Goal: Task Accomplishment & Management: Use online tool/utility

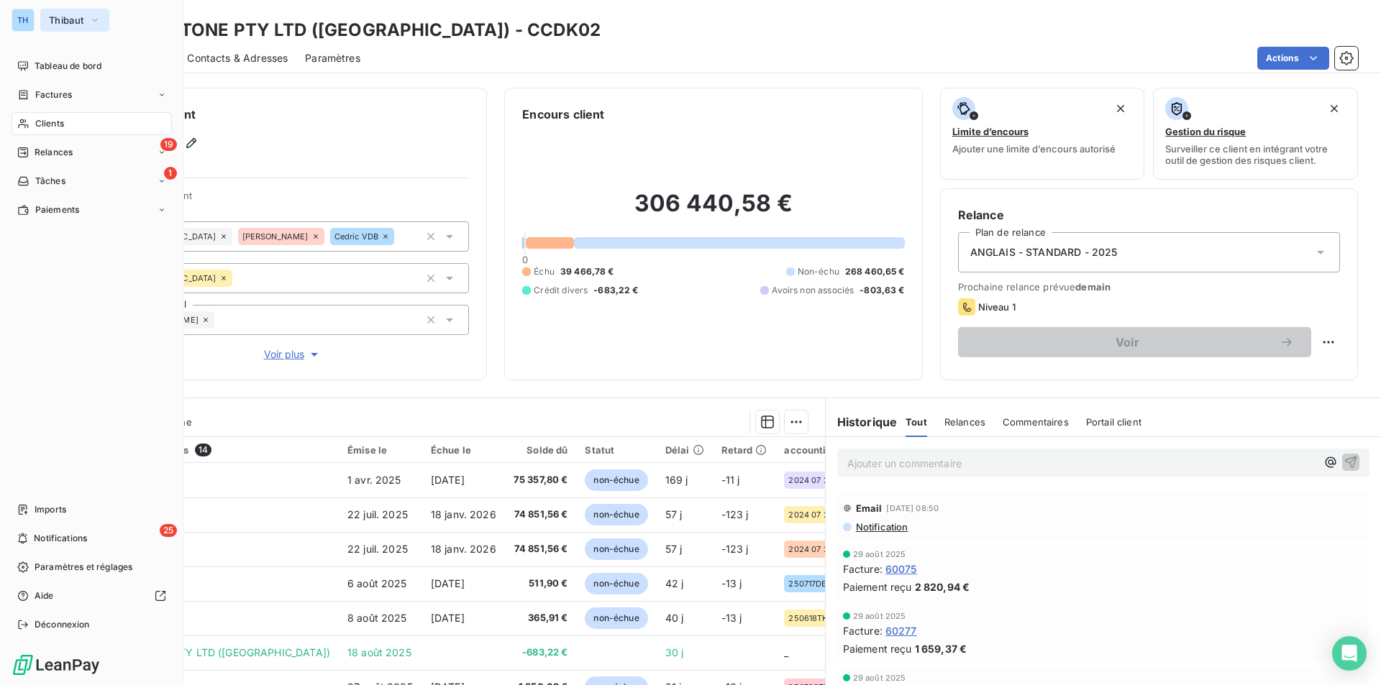
scroll to position [72, 0]
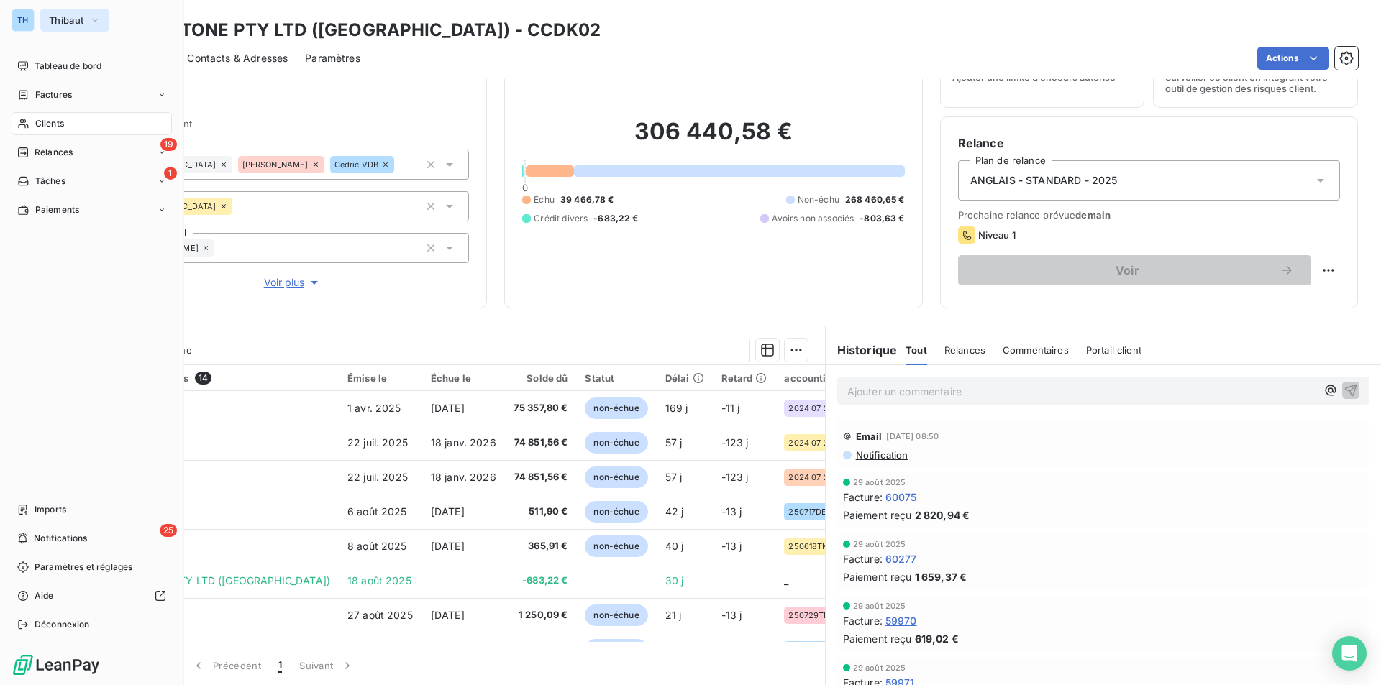
click at [65, 17] on span "Thibaut" at bounding box center [66, 20] width 35 height 12
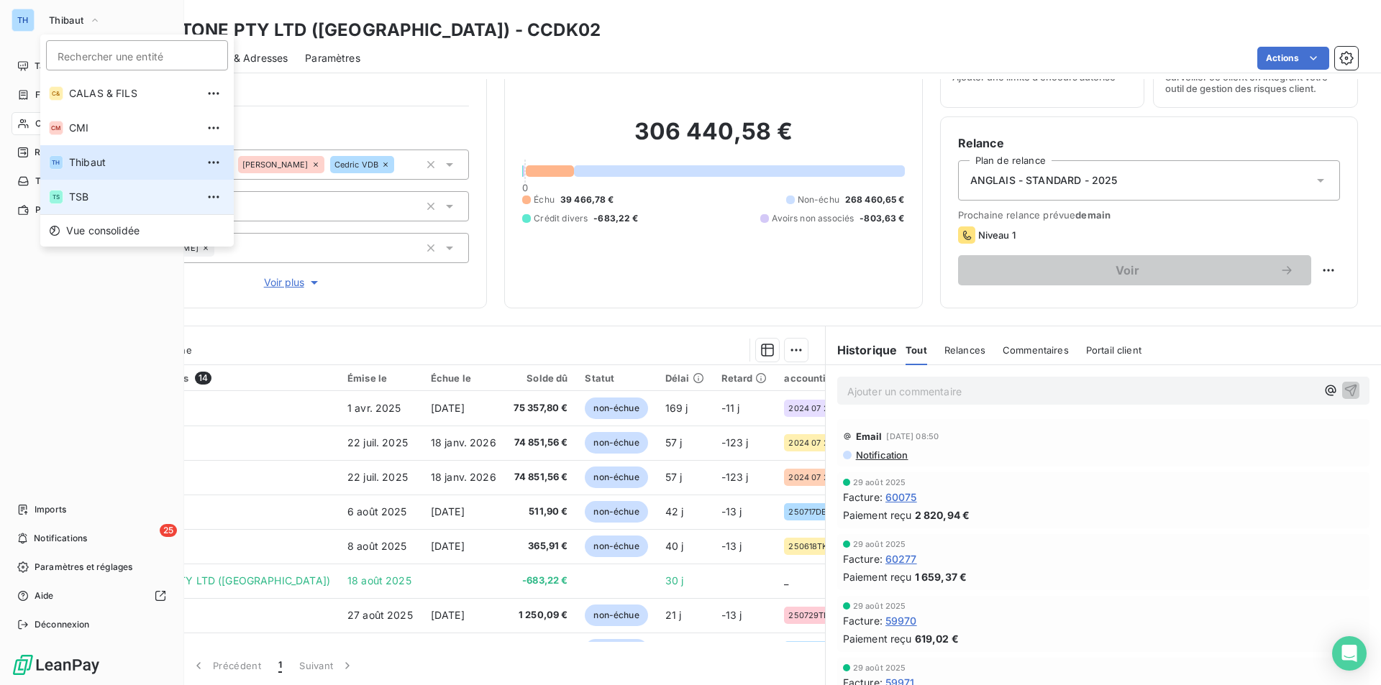
click at [86, 190] on span "TSB" at bounding box center [132, 197] width 127 height 14
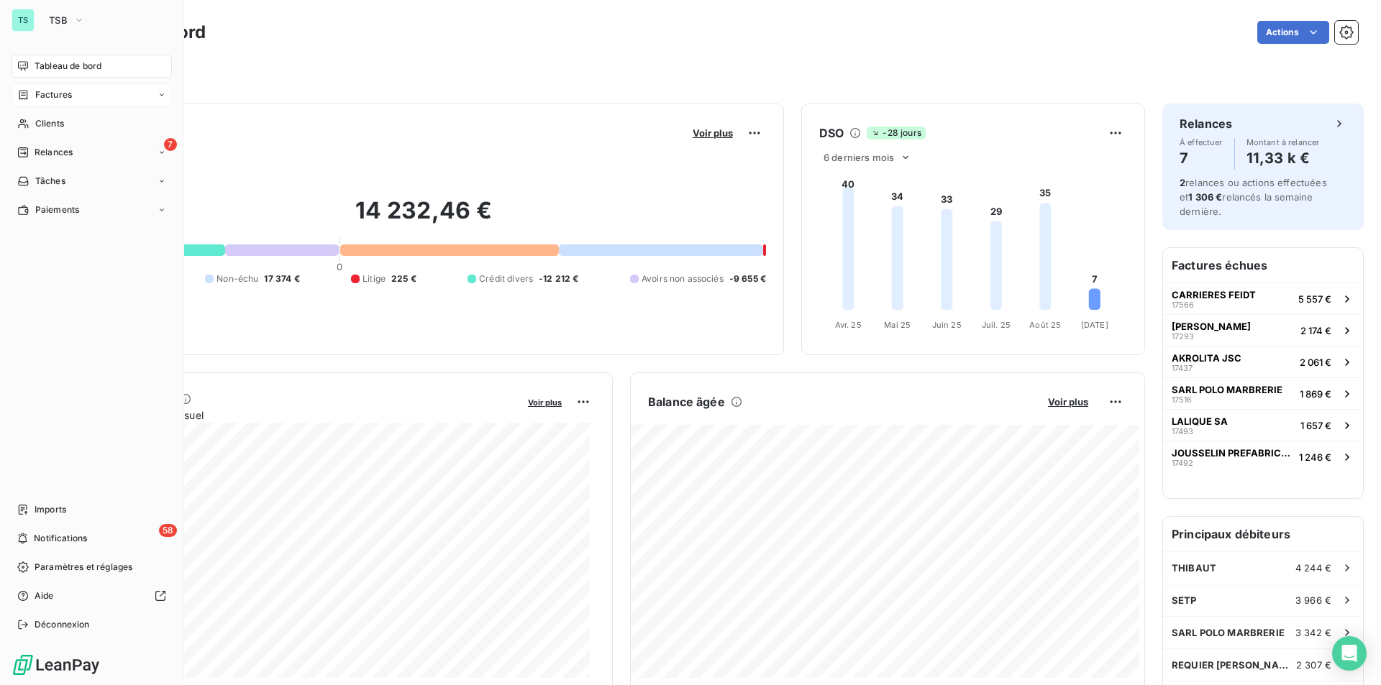
click at [57, 99] on span "Factures" at bounding box center [53, 94] width 37 height 13
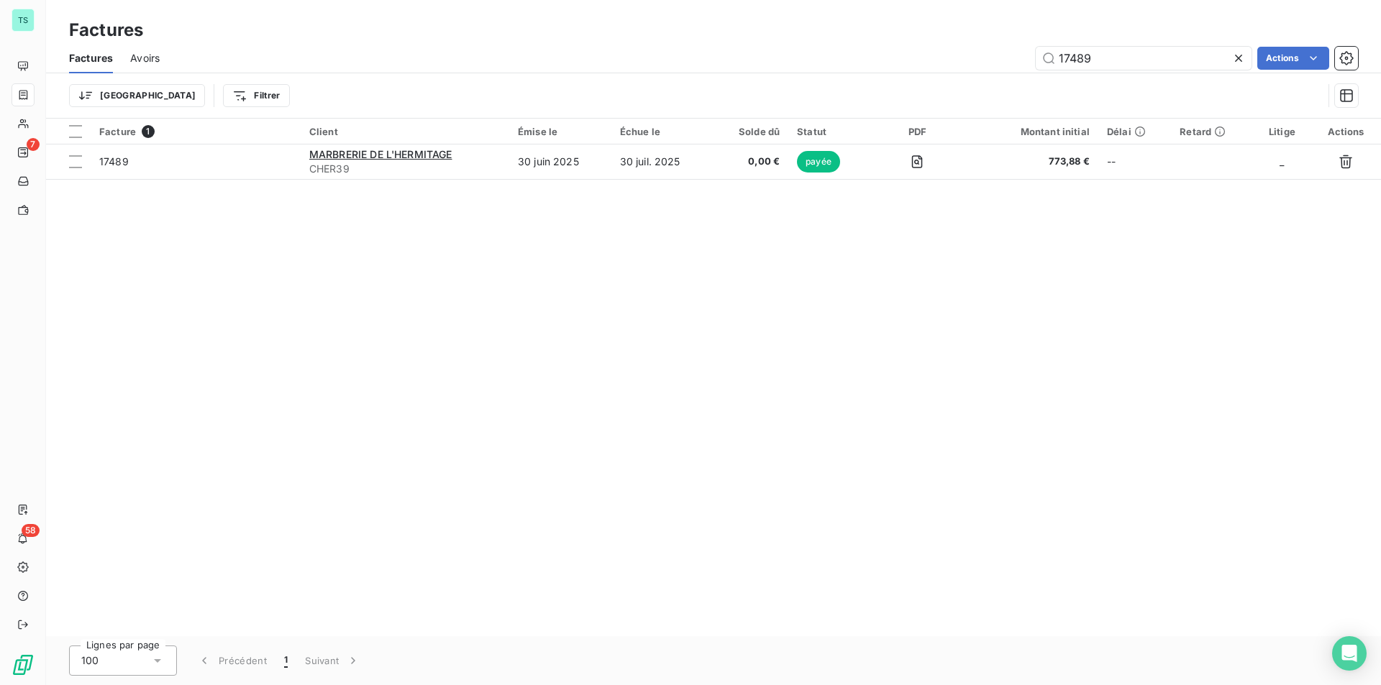
drag, startPoint x: 1098, startPoint y: 58, endPoint x: 951, endPoint y: 47, distance: 147.1
click at [952, 47] on div "17489 Actions" at bounding box center [767, 58] width 1181 height 23
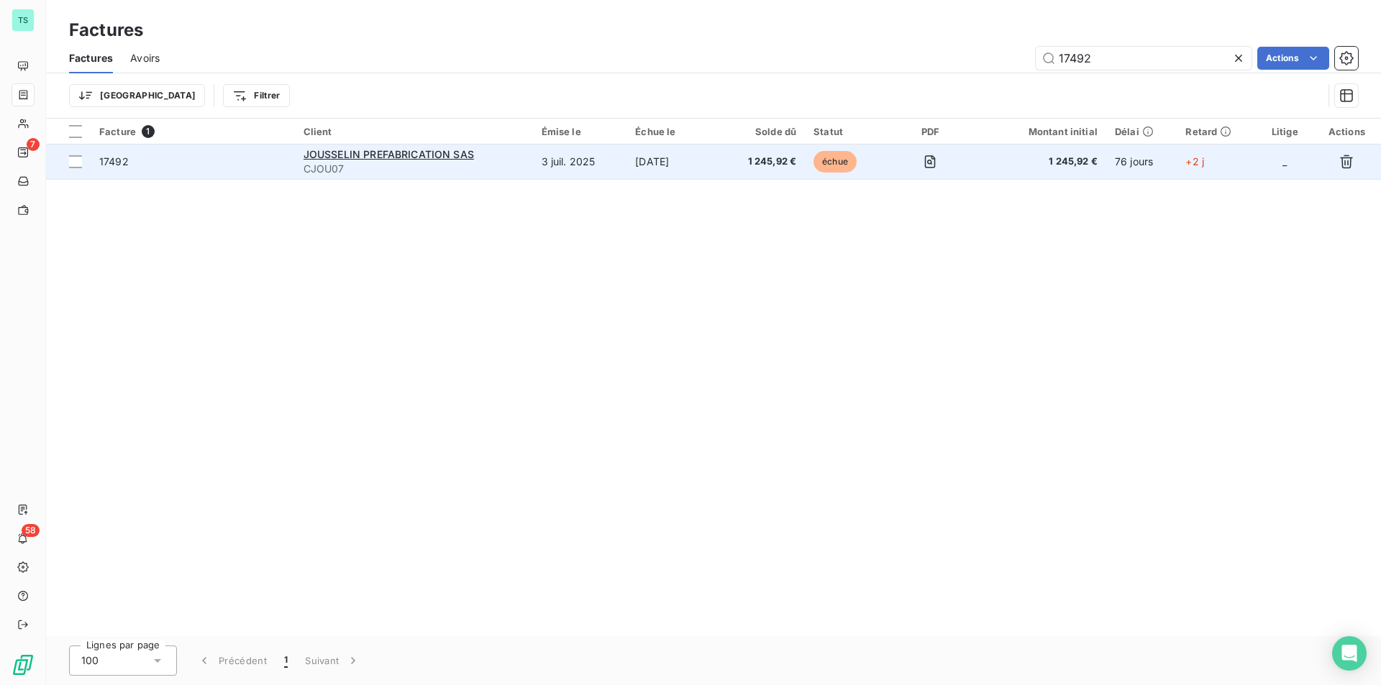
type input "17492"
click at [674, 163] on td "[DATE]" at bounding box center [673, 162] width 95 height 35
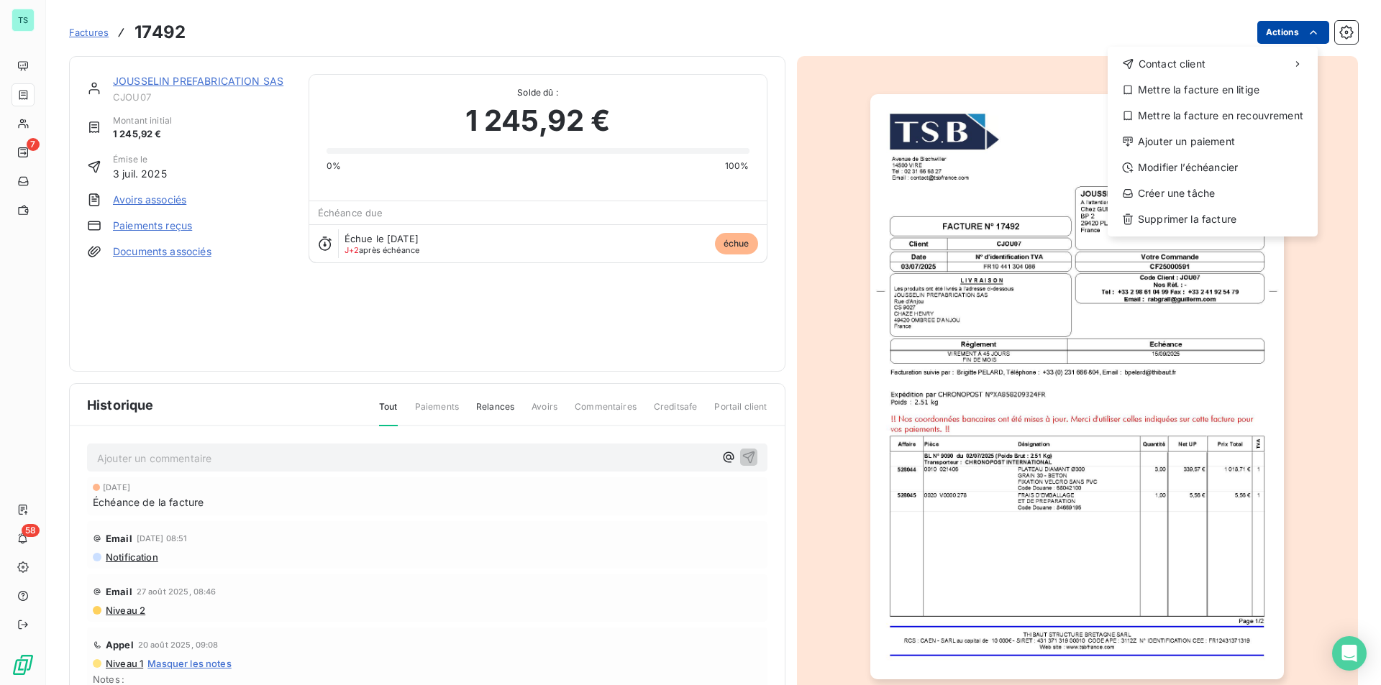
click at [1276, 43] on html "TS 7 58 Factures 17492 Actions Contact client Mettre la facture en litige Mettr…" at bounding box center [690, 342] width 1381 height 685
click at [1184, 137] on div "Ajouter un paiement" at bounding box center [1212, 141] width 198 height 23
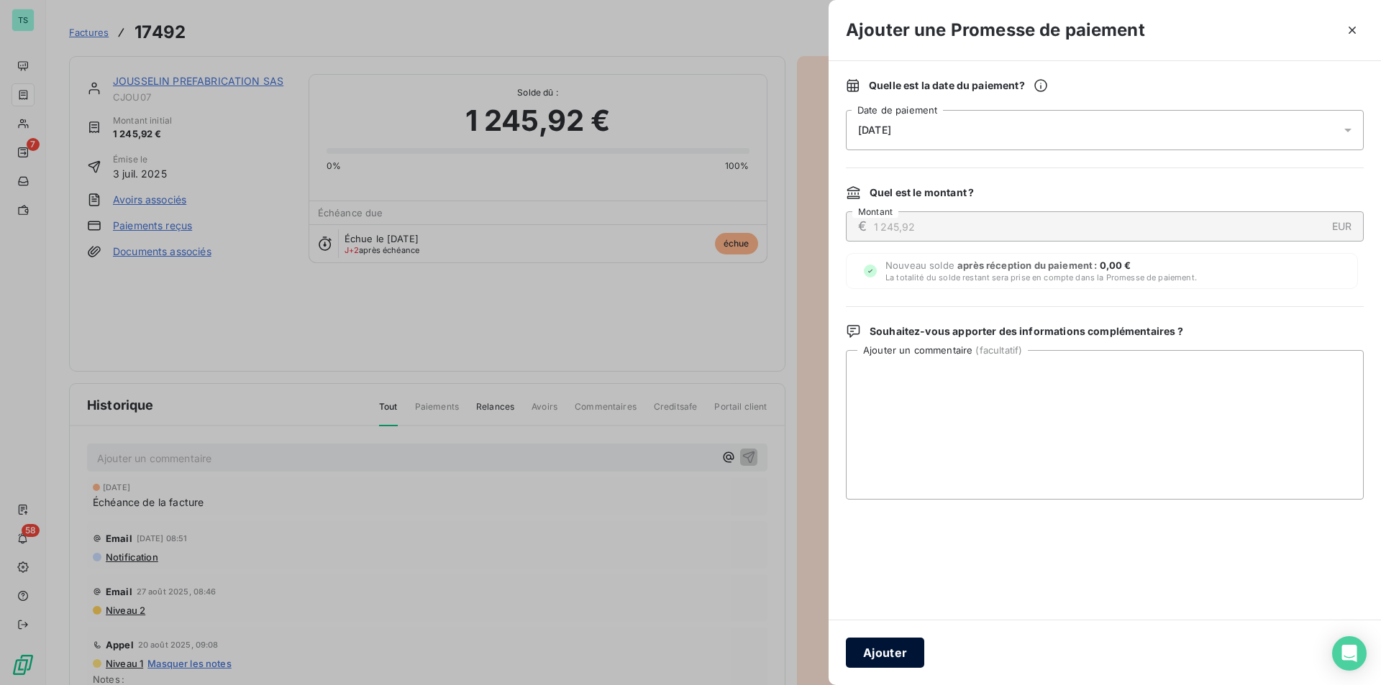
click at [883, 649] on button "Ajouter" at bounding box center [885, 653] width 78 height 30
